Goal: Information Seeking & Learning: Check status

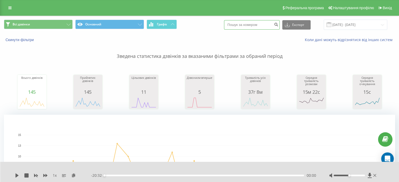
paste input "[PHONE_NUMBER]"
type input "[PHONE_NUMBER]"
click at [253, 23] on input "[PHONE_NUMBER]" at bounding box center [252, 24] width 56 height 9
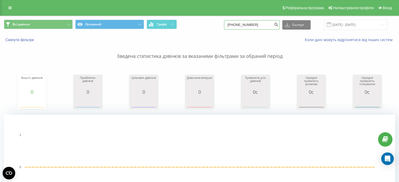
click at [264, 22] on input "+380932356640" at bounding box center [252, 24] width 56 height 9
drag, startPoint x: 264, startPoint y: 22, endPoint x: 229, endPoint y: 25, distance: 35.8
click at [229, 25] on div "Всі дзвінки Основний Графік +380932356640 Експорт .csv .xls .xlsx 20.05.2025 - …" at bounding box center [199, 25] width 391 height 10
paste input "098 300 24 98"
type input "098 300 24 98"
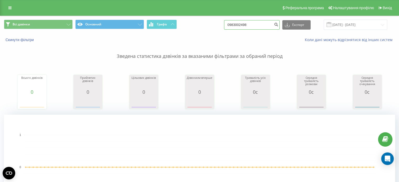
click at [235, 25] on input "0983002498" at bounding box center [252, 24] width 56 height 9
type input "380983002498"
click at [263, 26] on input "380983002498" at bounding box center [252, 24] width 56 height 9
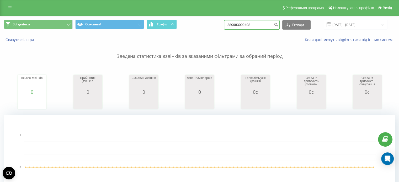
click at [257, 25] on input "380983002498" at bounding box center [252, 24] width 56 height 9
drag, startPoint x: 239, startPoint y: 25, endPoint x: 272, endPoint y: 23, distance: 33.4
click at [272, 23] on input "380983002498" at bounding box center [252, 24] width 56 height 9
paste input "048 3339"
type input "38098 048 3339"
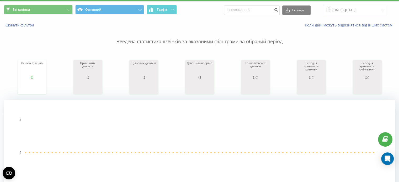
scroll to position [3, 0]
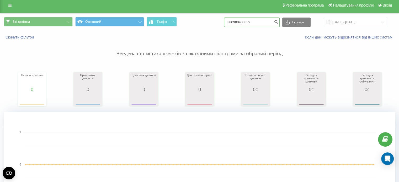
drag, startPoint x: 265, startPoint y: 22, endPoint x: 209, endPoint y: 20, distance: 55.9
click at [209, 20] on div "Всі дзвінки Основний Графік 380980483339 Експорт .csv .xls .xlsx [DATE] - [DATE]" at bounding box center [199, 22] width 391 height 10
paste input "62856810"
type input "380962856810"
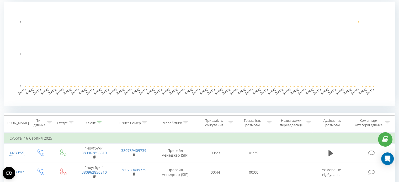
scroll to position [28, 0]
